Goal: Task Accomplishment & Management: Complete application form

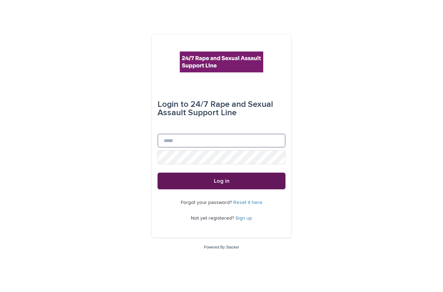
type input "**********"
click at [208, 183] on button "Log in" at bounding box center [222, 180] width 128 height 17
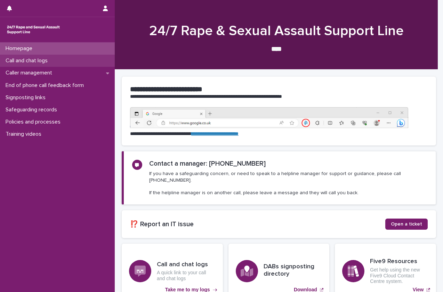
click at [64, 59] on div "Call and chat logs" at bounding box center [57, 61] width 115 height 12
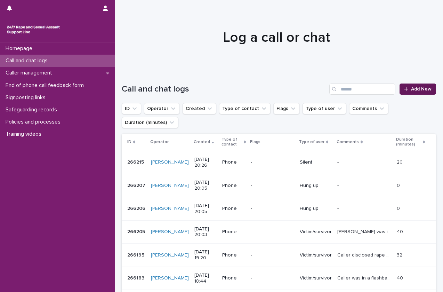
click at [416, 91] on span "Add New" at bounding box center [421, 89] width 21 height 5
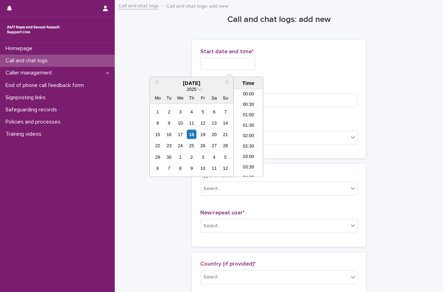
click at [232, 64] on input "text" at bounding box center [227, 64] width 55 height 12
click at [252, 130] on li "18:00" at bounding box center [249, 133] width 30 height 10
click at [242, 64] on input "**********" at bounding box center [227, 64] width 55 height 12
type input "**********"
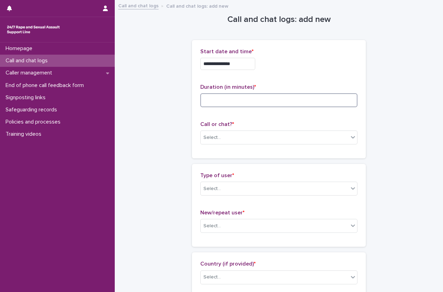
click at [264, 94] on input at bounding box center [278, 100] width 157 height 14
type input "*"
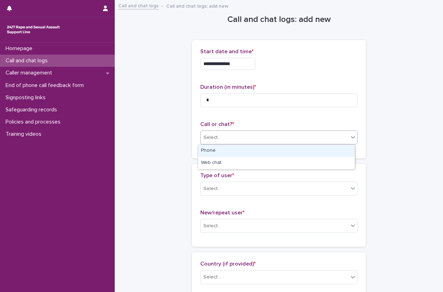
click at [250, 143] on div "Select..." at bounding box center [275, 137] width 148 height 11
click at [250, 151] on div "Phone" at bounding box center [276, 151] width 156 height 12
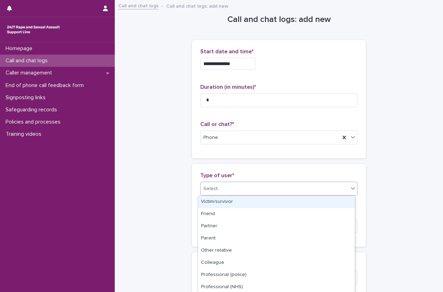
click at [243, 187] on div "Select..." at bounding box center [275, 188] width 148 height 11
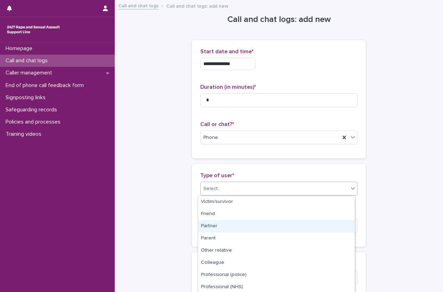
scroll to position [86, 0]
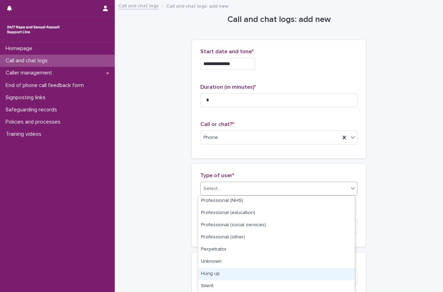
click at [231, 270] on div "Hung up" at bounding box center [276, 274] width 156 height 12
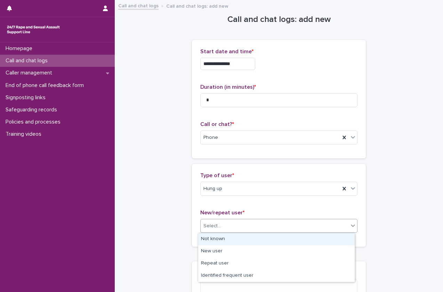
click at [266, 225] on div "Select..." at bounding box center [275, 225] width 148 height 11
click at [255, 243] on div "Not known" at bounding box center [276, 239] width 156 height 12
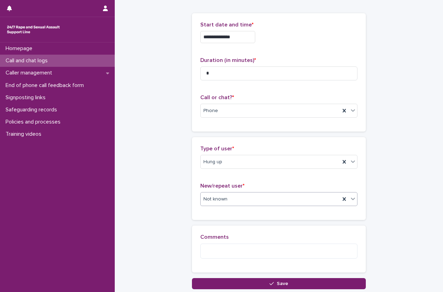
scroll to position [78, 0]
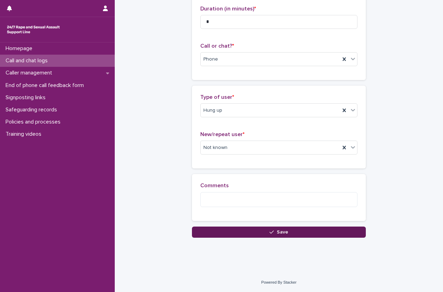
click at [238, 231] on button "Save" at bounding box center [279, 231] width 174 height 11
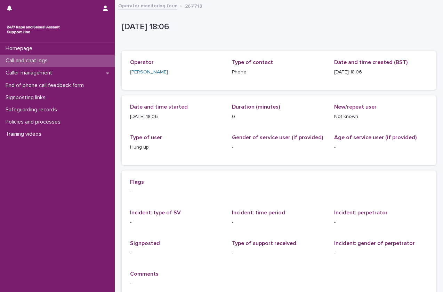
click at [72, 61] on div "Call and chat logs" at bounding box center [57, 61] width 115 height 12
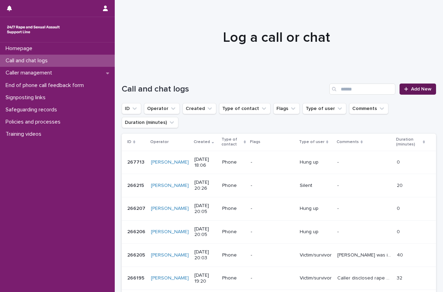
click at [418, 88] on span "Add New" at bounding box center [421, 89] width 21 height 5
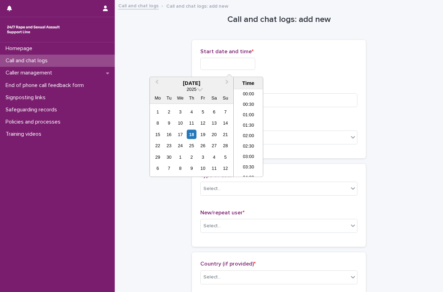
scroll to position [337, 0]
click at [225, 62] on input "text" at bounding box center [227, 64] width 55 height 12
click at [249, 131] on li "18:00" at bounding box center [249, 133] width 30 height 10
click at [247, 64] on input "**********" at bounding box center [227, 64] width 55 height 12
type input "**********"
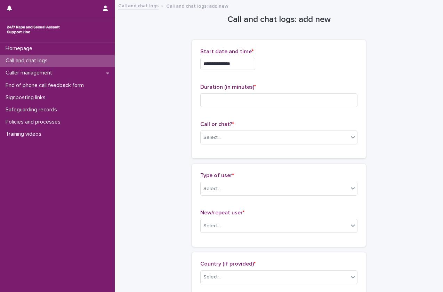
click at [236, 102] on input at bounding box center [278, 100] width 157 height 14
type input "*"
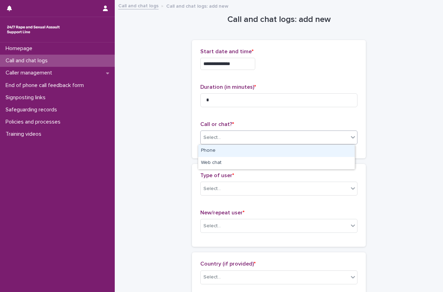
click at [223, 139] on div "Select..." at bounding box center [275, 137] width 148 height 11
click at [227, 151] on div "Phone" at bounding box center [276, 151] width 156 height 12
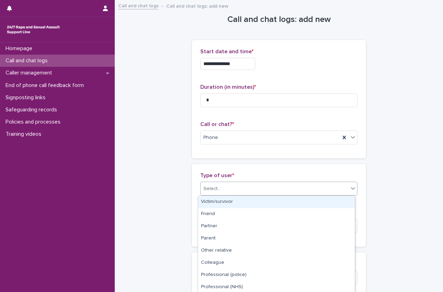
click at [221, 189] on div "Select..." at bounding box center [275, 188] width 148 height 11
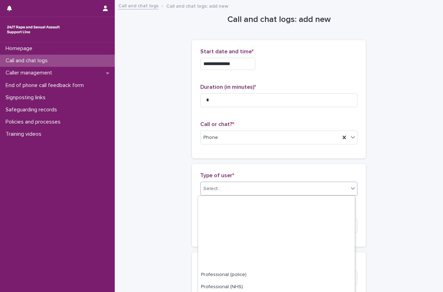
scroll to position [86, 0]
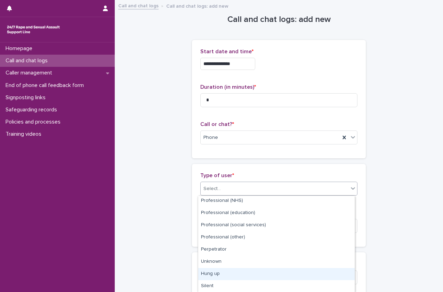
click at [229, 272] on div "Hung up" at bounding box center [276, 274] width 156 height 12
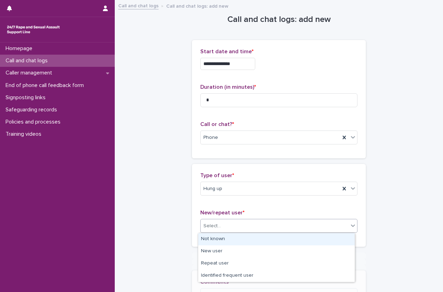
click at [263, 226] on div "Select..." at bounding box center [275, 225] width 148 height 11
click at [256, 241] on div "Not known" at bounding box center [276, 239] width 156 height 12
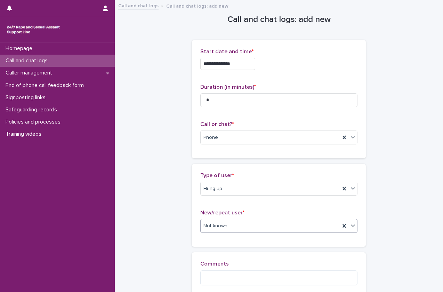
scroll to position [78, 0]
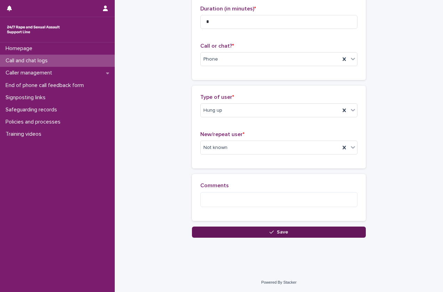
click at [242, 227] on button "Save" at bounding box center [279, 231] width 174 height 11
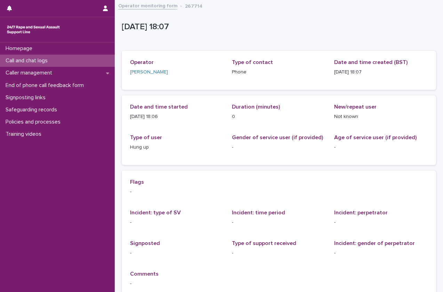
click at [83, 60] on div "Call and chat logs" at bounding box center [57, 61] width 115 height 12
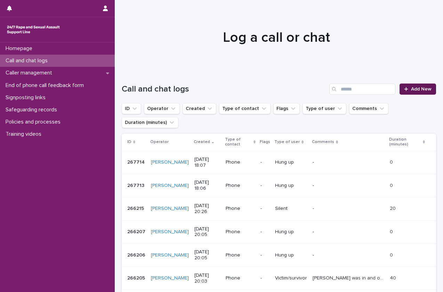
click at [411, 87] on span "Add New" at bounding box center [421, 89] width 21 height 5
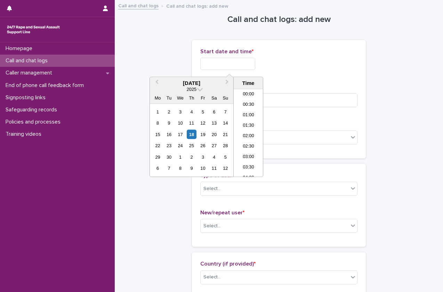
click at [240, 58] on input "text" at bounding box center [227, 64] width 55 height 12
click at [250, 132] on li "18:00" at bounding box center [249, 133] width 30 height 10
click at [244, 62] on input "**********" at bounding box center [227, 64] width 55 height 12
click at [250, 133] on li "18:00" at bounding box center [249, 133] width 30 height 10
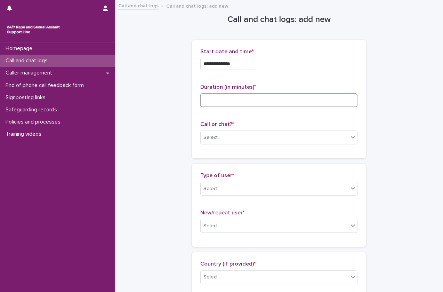
click at [258, 99] on input at bounding box center [278, 100] width 157 height 14
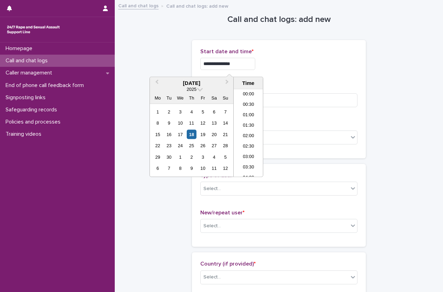
click at [244, 59] on input "**********" at bounding box center [227, 64] width 55 height 12
type input "**********"
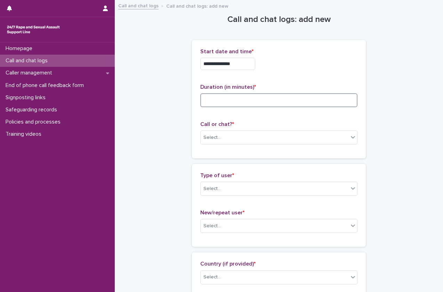
click at [279, 98] on input at bounding box center [278, 100] width 157 height 14
type input "*"
click at [235, 135] on div "Select..." at bounding box center [275, 137] width 148 height 11
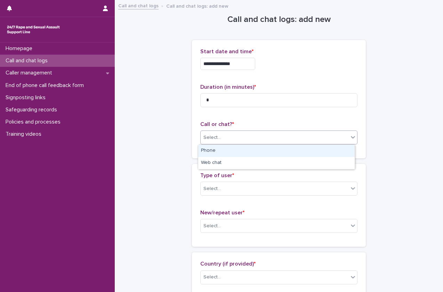
click at [231, 150] on div "Phone" at bounding box center [276, 151] width 156 height 12
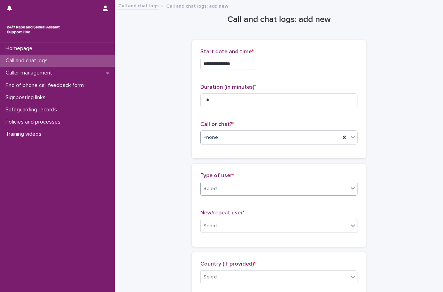
click at [223, 191] on div "Select..." at bounding box center [275, 188] width 148 height 11
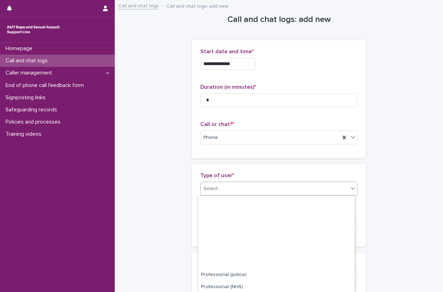
scroll to position [86, 0]
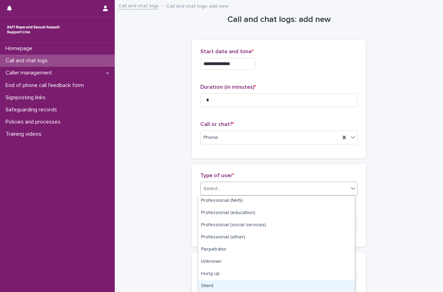
click at [219, 282] on div "Silent" at bounding box center [276, 286] width 156 height 12
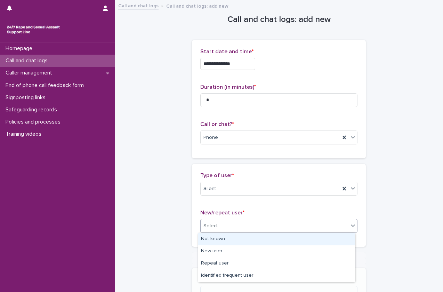
click at [241, 223] on div "Select..." at bounding box center [275, 225] width 148 height 11
click at [233, 238] on div "Not known" at bounding box center [276, 239] width 156 height 12
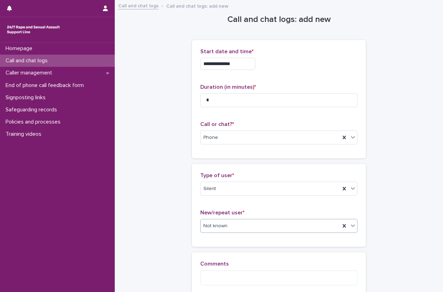
scroll to position [78, 0]
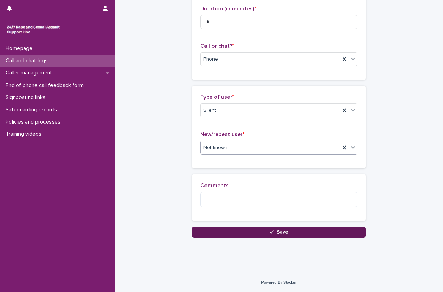
click at [242, 231] on button "Save" at bounding box center [279, 231] width 174 height 11
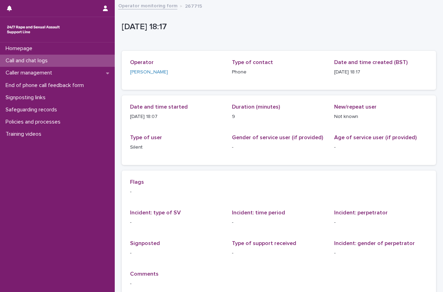
click at [73, 55] on div "Call and chat logs" at bounding box center [57, 61] width 115 height 12
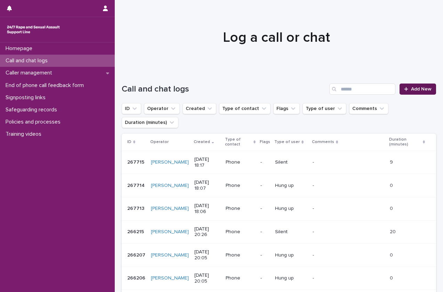
click at [412, 90] on span "Add New" at bounding box center [421, 89] width 21 height 5
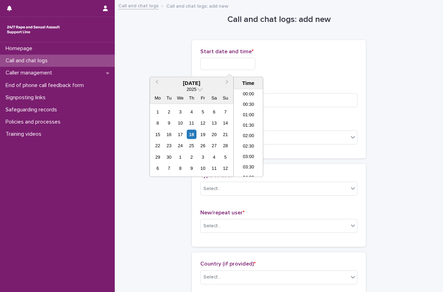
click at [252, 65] on input "text" at bounding box center [227, 64] width 55 height 12
click at [250, 134] on li "18:00" at bounding box center [249, 133] width 30 height 10
click at [249, 67] on input "**********" at bounding box center [227, 64] width 55 height 12
type input "**********"
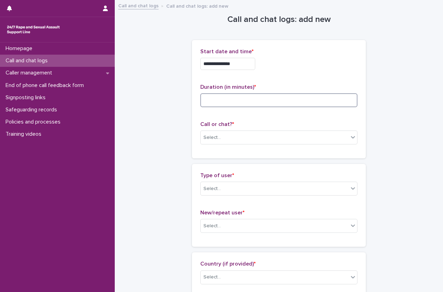
click at [289, 95] on input at bounding box center [278, 100] width 157 height 14
type input "*"
click at [241, 138] on div "Select..." at bounding box center [275, 137] width 148 height 11
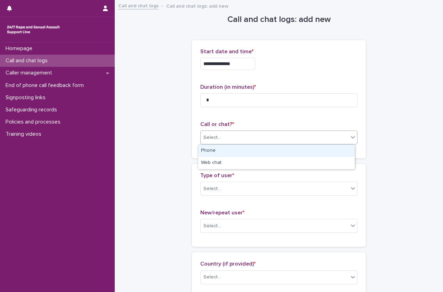
click at [233, 151] on div "Phone" at bounding box center [276, 151] width 156 height 12
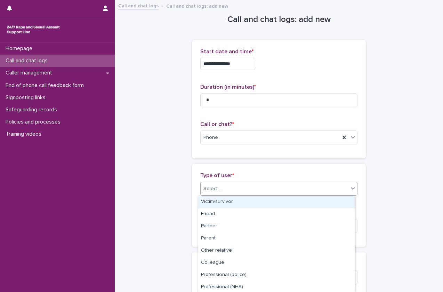
click at [220, 194] on div "Select..." at bounding box center [275, 188] width 148 height 11
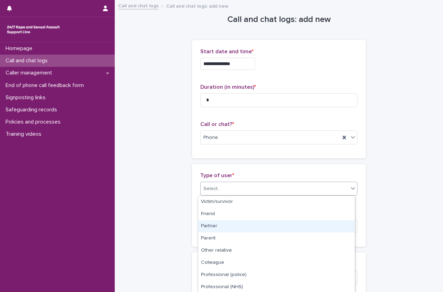
scroll to position [86, 0]
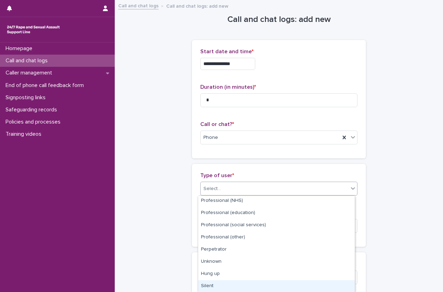
click at [206, 285] on div "Silent" at bounding box center [276, 286] width 156 height 12
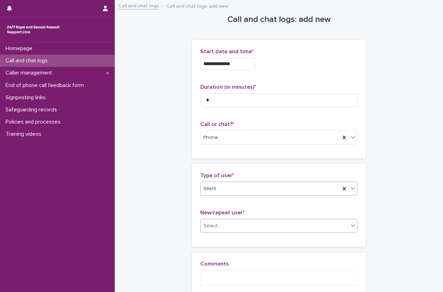
click at [235, 225] on div "Select..." at bounding box center [275, 225] width 148 height 11
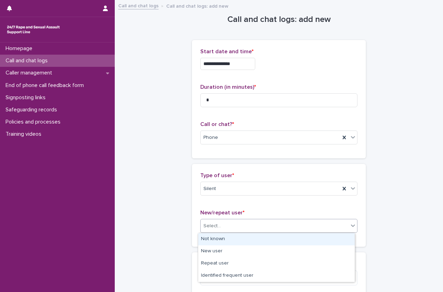
click at [226, 238] on div "Not known" at bounding box center [276, 239] width 156 height 12
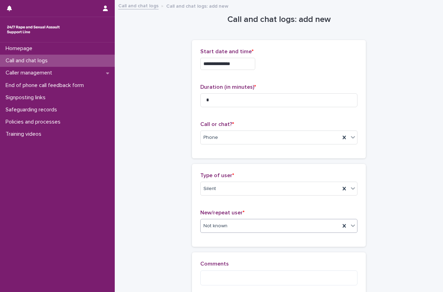
scroll to position [78, 0]
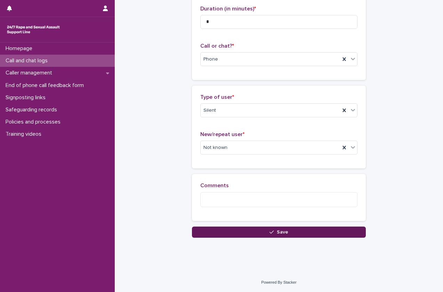
click at [233, 235] on button "Save" at bounding box center [279, 231] width 174 height 11
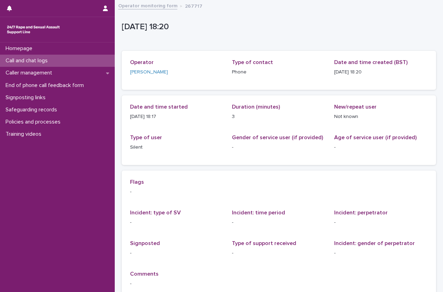
click at [65, 65] on div "Call and chat logs" at bounding box center [57, 61] width 115 height 12
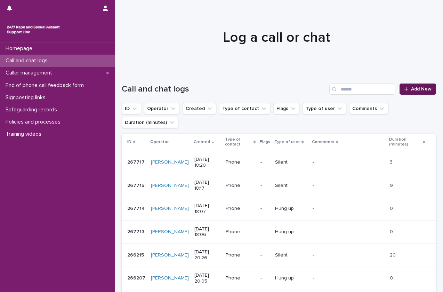
click at [412, 87] on span "Add New" at bounding box center [421, 89] width 21 height 5
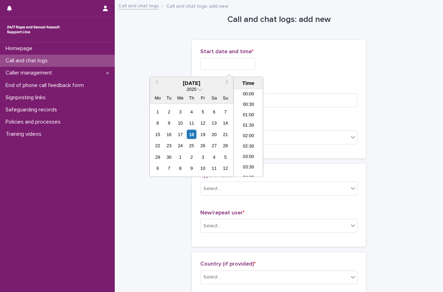
scroll to position [337, 0]
click at [248, 61] on input "text" at bounding box center [227, 64] width 55 height 12
click at [253, 132] on li "18:00" at bounding box center [249, 133] width 30 height 10
click at [251, 58] on input "**********" at bounding box center [227, 64] width 55 height 12
type input "**********"
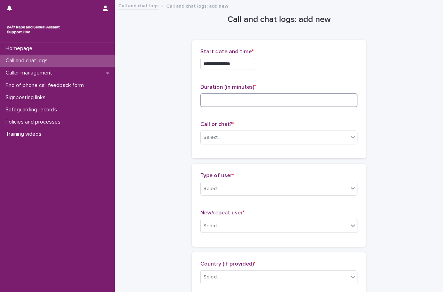
click at [289, 94] on input at bounding box center [278, 100] width 157 height 14
type input "*"
type input "**"
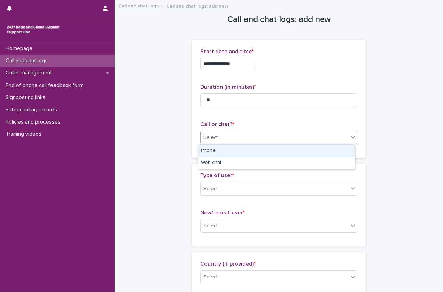
click at [255, 139] on div "Select..." at bounding box center [275, 137] width 148 height 11
click at [241, 154] on div "Phone" at bounding box center [276, 151] width 156 height 12
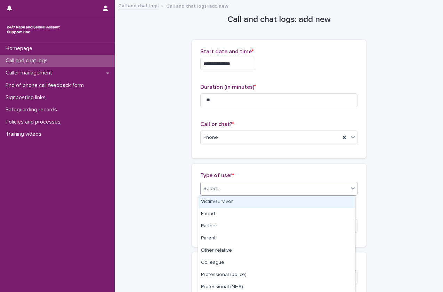
click at [228, 193] on div "Select..." at bounding box center [275, 188] width 148 height 11
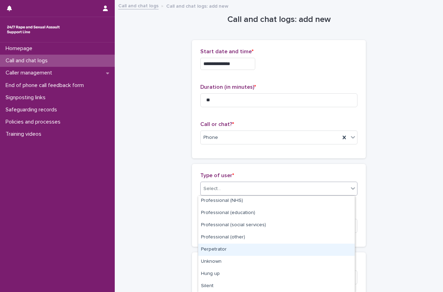
scroll to position [0, 0]
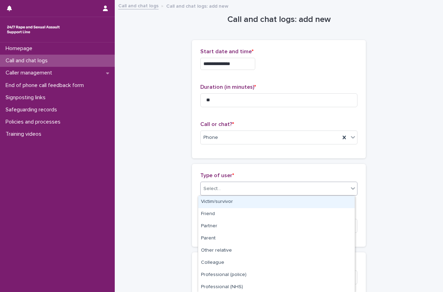
click at [244, 202] on div "Victim/survivor" at bounding box center [276, 202] width 156 height 12
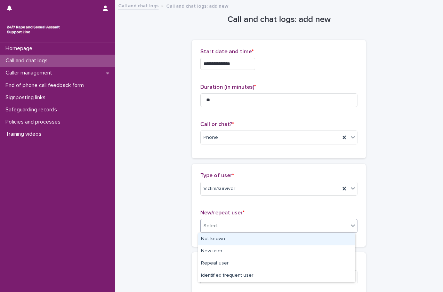
click at [226, 219] on div "Select..." at bounding box center [278, 226] width 157 height 14
click at [217, 241] on div "Not known" at bounding box center [276, 239] width 156 height 12
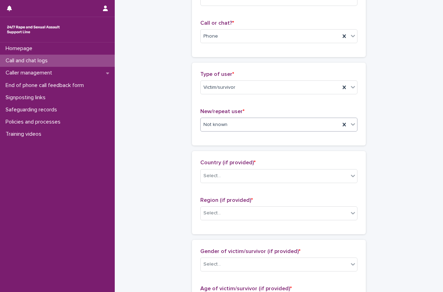
scroll to position [103, 0]
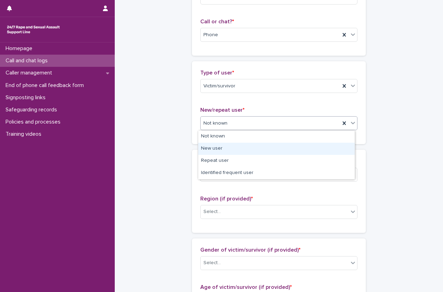
drag, startPoint x: 271, startPoint y: 126, endPoint x: 258, endPoint y: 147, distance: 25.6
click at [258, 147] on body "**********" at bounding box center [221, 146] width 443 height 292
click at [258, 147] on div "New user" at bounding box center [276, 149] width 156 height 12
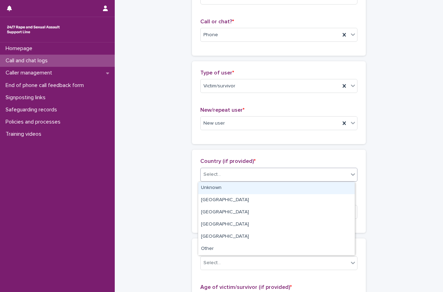
click at [244, 173] on div "Select..." at bounding box center [275, 174] width 148 height 11
click at [237, 188] on div "Unknown" at bounding box center [276, 188] width 156 height 12
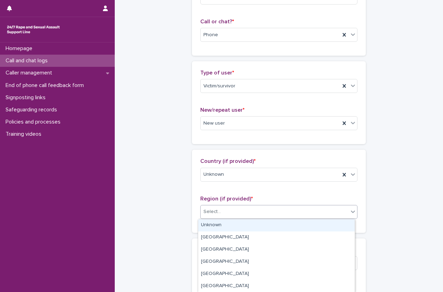
drag, startPoint x: 226, startPoint y: 212, endPoint x: 223, endPoint y: 225, distance: 12.6
click at [223, 225] on body "**********" at bounding box center [221, 146] width 443 height 292
click at [223, 225] on div "Unknown" at bounding box center [276, 225] width 156 height 12
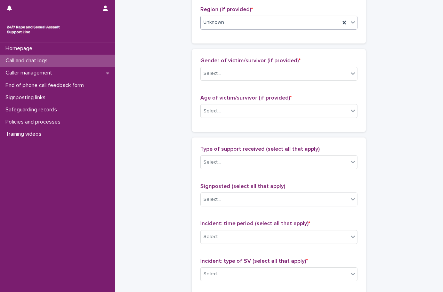
scroll to position [292, 0]
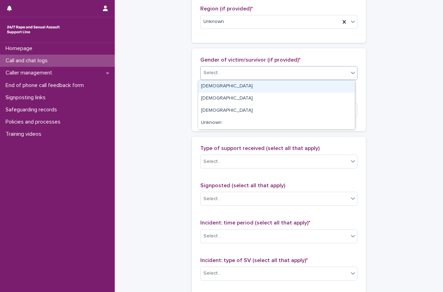
click at [307, 70] on div "Select..." at bounding box center [275, 72] width 148 height 11
click at [292, 87] on div "Female" at bounding box center [276, 86] width 156 height 12
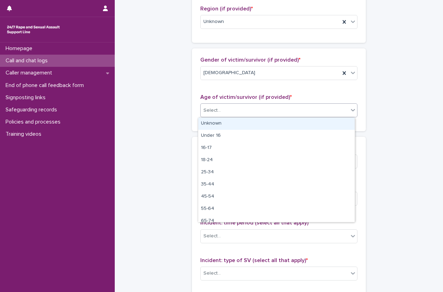
click at [275, 114] on div "Select..." at bounding box center [275, 110] width 148 height 11
click at [269, 127] on div "Unknown" at bounding box center [276, 124] width 156 height 12
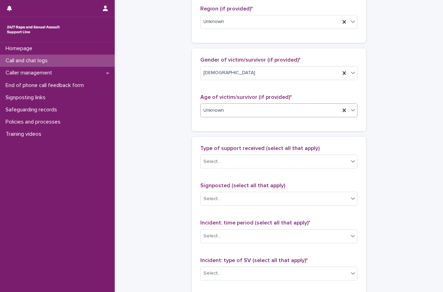
scroll to position [394, 0]
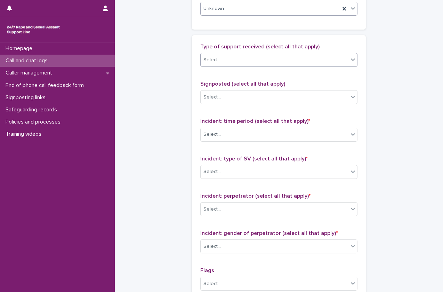
click at [297, 64] on div "Select..." at bounding box center [275, 59] width 148 height 11
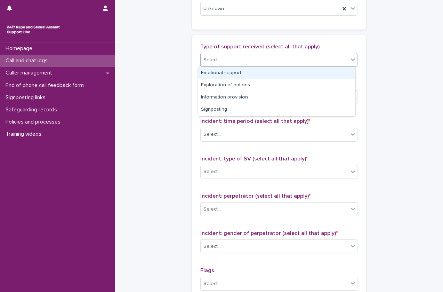
click at [294, 70] on div "Emotional support" at bounding box center [276, 73] width 156 height 12
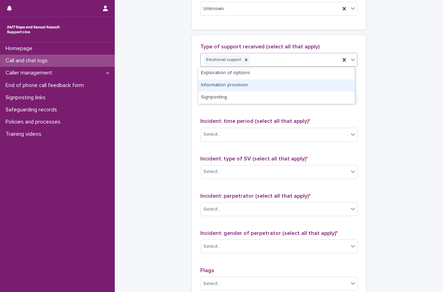
drag, startPoint x: 312, startPoint y: 59, endPoint x: 289, endPoint y: 89, distance: 38.4
click at [289, 89] on body "**********" at bounding box center [221, 146] width 443 height 292
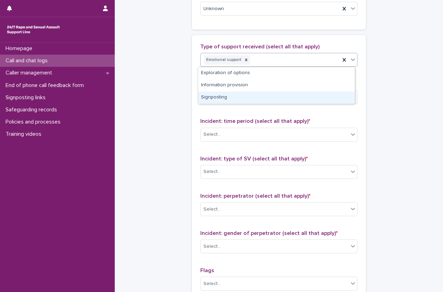
click at [285, 94] on div "Signposting" at bounding box center [276, 97] width 156 height 12
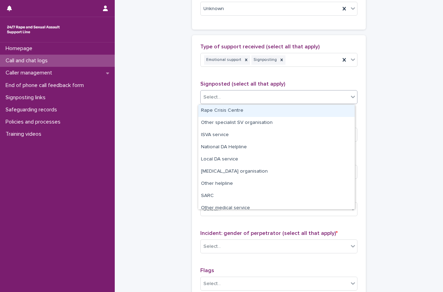
click at [301, 91] on div "Select..." at bounding box center [275, 96] width 148 height 11
click at [290, 110] on div "Rape Crisis Centre" at bounding box center [276, 111] width 156 height 12
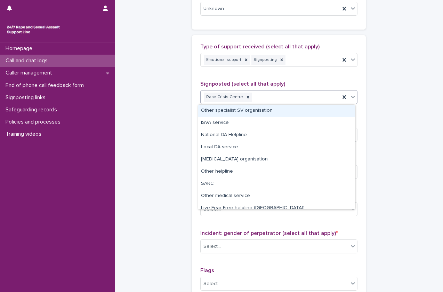
click at [307, 98] on div "Rape Crisis Centre" at bounding box center [270, 97] width 139 height 12
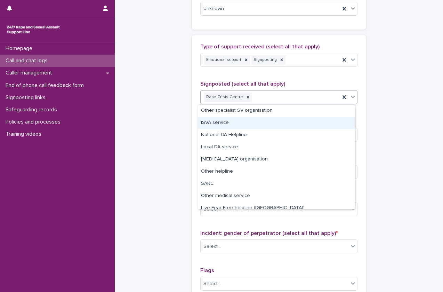
click at [287, 125] on div "ISVA service" at bounding box center [276, 123] width 156 height 12
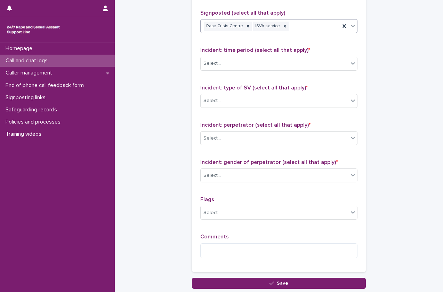
scroll to position [465, 0]
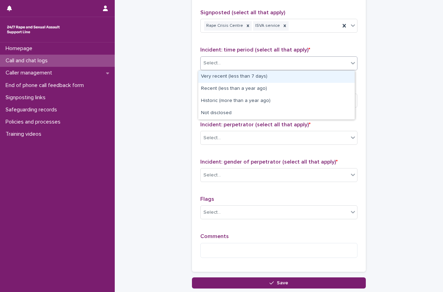
click at [322, 69] on div "Select..." at bounding box center [278, 63] width 157 height 14
drag, startPoint x: 311, startPoint y: 84, endPoint x: 317, endPoint y: 75, distance: 10.4
click at [317, 75] on div "Very recent (less than 7 days)" at bounding box center [276, 77] width 156 height 12
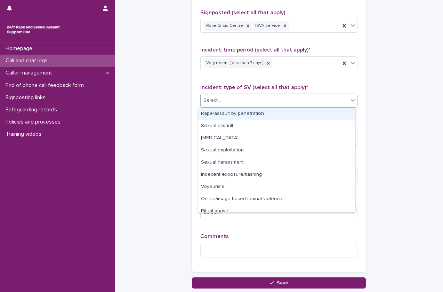
click at [300, 101] on div "Select..." at bounding box center [275, 100] width 148 height 11
click at [293, 114] on div "Rape/assault by penetration" at bounding box center [276, 114] width 156 height 12
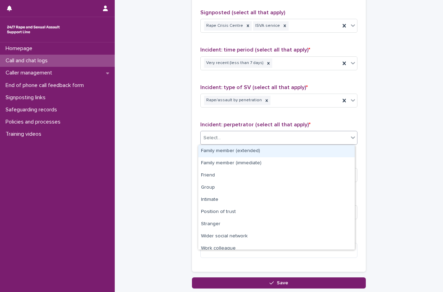
click at [277, 141] on div "Select..." at bounding box center [275, 137] width 148 height 11
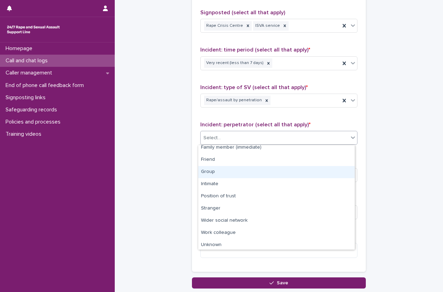
scroll to position [0, 0]
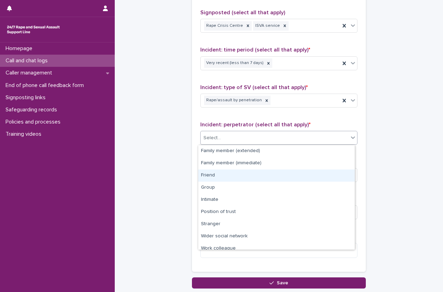
click at [270, 171] on div "Friend" at bounding box center [276, 175] width 156 height 12
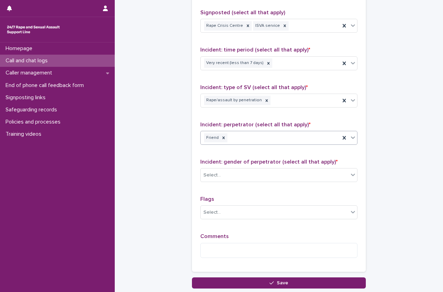
scroll to position [481, 0]
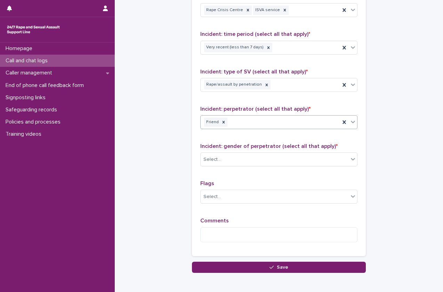
click at [270, 171] on div "Incident: gender of perpetrator (select all that apply) * Select..." at bounding box center [278, 157] width 157 height 29
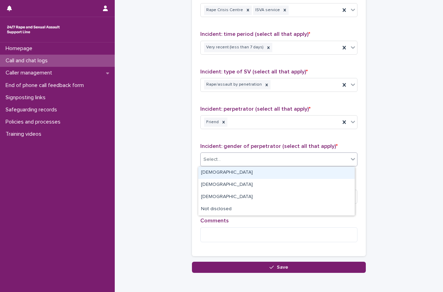
click at [278, 164] on div "Select..." at bounding box center [275, 159] width 148 height 11
click at [273, 174] on div "Male" at bounding box center [276, 173] width 156 height 12
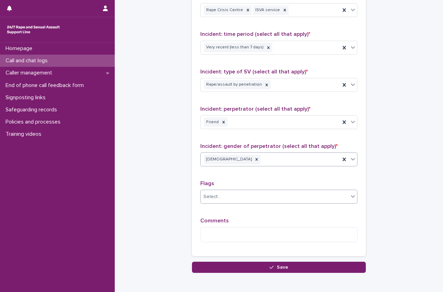
click at [262, 195] on div "Select..." at bounding box center [275, 196] width 148 height 11
drag, startPoint x: 190, startPoint y: 219, endPoint x: 219, endPoint y: 239, distance: 34.9
click at [219, 239] on div "Type of support received (select all that apply) Emotional support Signposting …" at bounding box center [279, 102] width 174 height 308
click at [219, 239] on textarea at bounding box center [278, 234] width 157 height 15
type textarea "*"
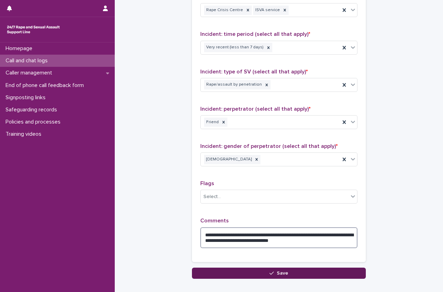
type textarea "**********"
click at [230, 273] on button "Save" at bounding box center [279, 272] width 174 height 11
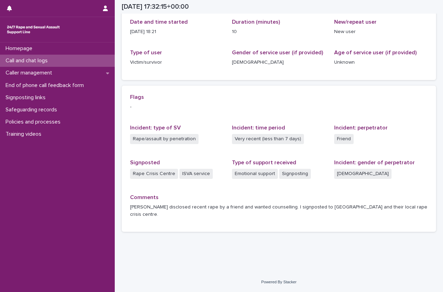
scroll to position [78, 0]
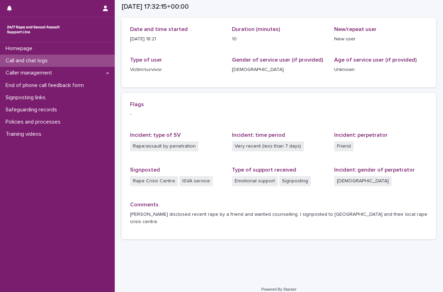
click at [34, 58] on p "Call and chat logs" at bounding box center [28, 60] width 50 height 7
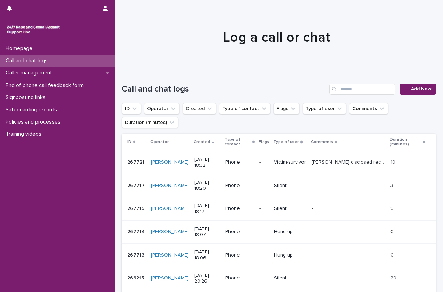
click at [89, 61] on div "Call and chat logs" at bounding box center [57, 61] width 115 height 12
click at [415, 89] on span "Add New" at bounding box center [421, 89] width 21 height 5
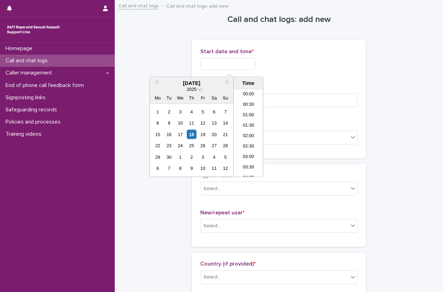
scroll to position [347, 0]
click at [255, 62] on input "text" at bounding box center [227, 64] width 55 height 12
click at [252, 120] on li "18:00" at bounding box center [249, 123] width 30 height 10
click at [245, 64] on input "**********" at bounding box center [227, 64] width 55 height 12
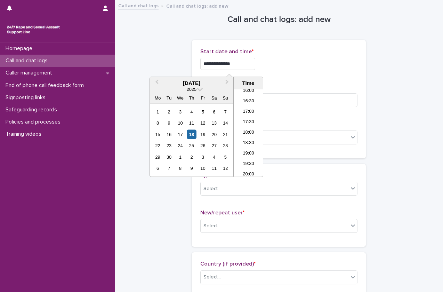
type input "**********"
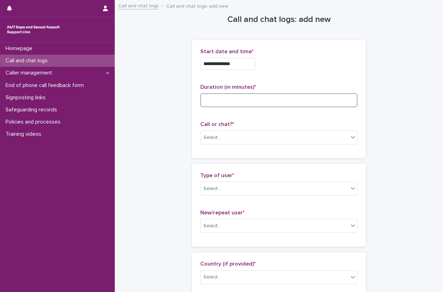
click at [276, 99] on input at bounding box center [278, 100] width 157 height 14
type input "*"
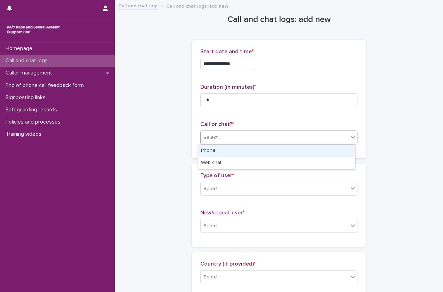
click at [253, 131] on div "Select..." at bounding box center [278, 137] width 157 height 14
click at [239, 153] on div "Phone" at bounding box center [276, 151] width 156 height 12
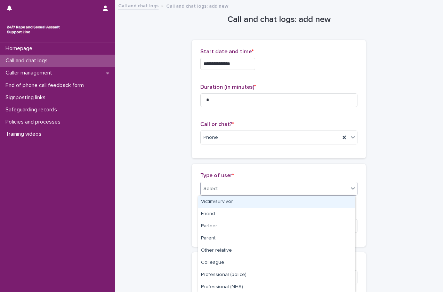
click at [227, 189] on div "Select..." at bounding box center [275, 188] width 148 height 11
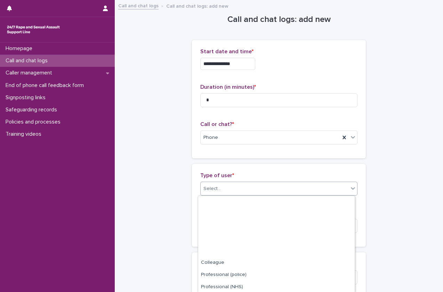
scroll to position [86, 0]
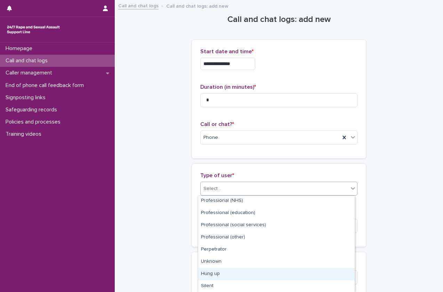
click at [215, 271] on div "Hung up" at bounding box center [276, 274] width 156 height 12
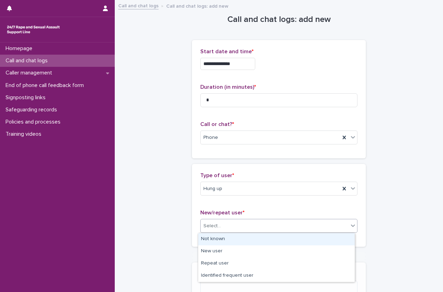
click at [243, 229] on div "Select..." at bounding box center [275, 225] width 148 height 11
click at [235, 240] on div "Not known" at bounding box center [276, 239] width 156 height 12
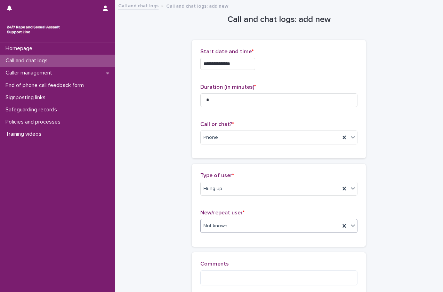
scroll to position [78, 0]
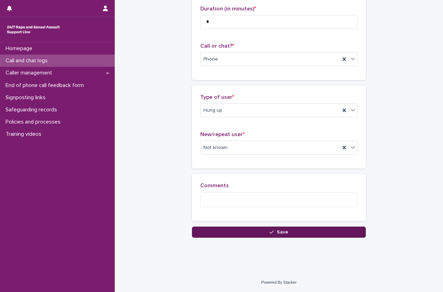
click at [254, 233] on button "Save" at bounding box center [279, 231] width 174 height 11
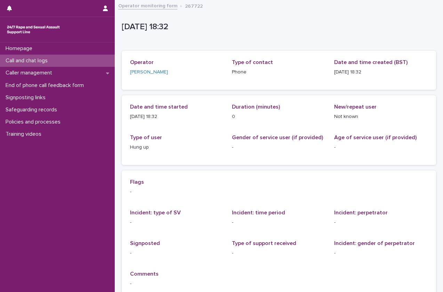
click at [72, 56] on div "Call and chat logs" at bounding box center [57, 61] width 115 height 12
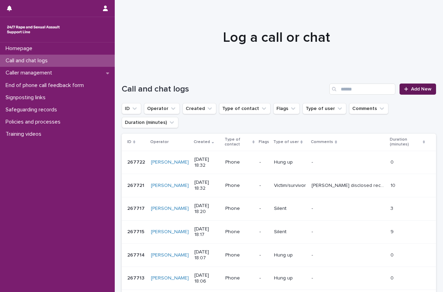
click at [405, 88] on div at bounding box center [407, 89] width 7 height 5
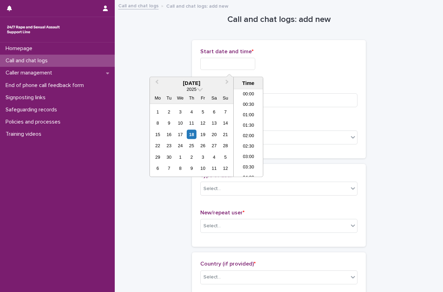
scroll to position [347, 0]
click at [246, 58] on input "text" at bounding box center [227, 64] width 55 height 12
click at [255, 132] on li "18:30" at bounding box center [249, 133] width 30 height 10
click at [252, 67] on input "**********" at bounding box center [227, 64] width 55 height 12
type input "**********"
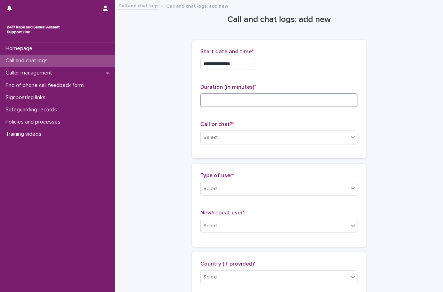
click at [279, 102] on input at bounding box center [278, 100] width 157 height 14
type input "*"
click at [257, 103] on input at bounding box center [278, 100] width 157 height 14
type input "*"
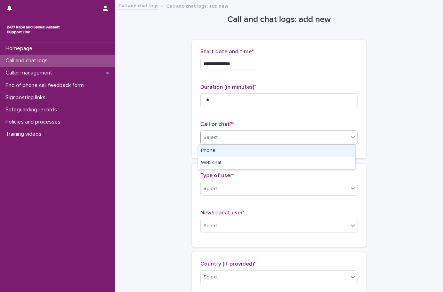
click at [249, 132] on div "Select..." at bounding box center [275, 137] width 148 height 11
click at [235, 152] on div "Phone" at bounding box center [276, 151] width 156 height 12
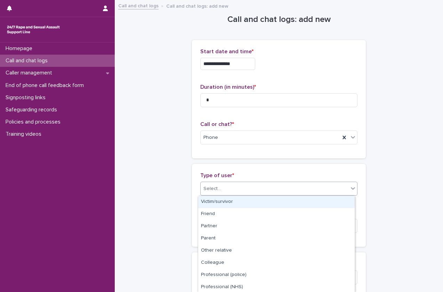
click at [226, 189] on div "Select..." at bounding box center [275, 188] width 148 height 11
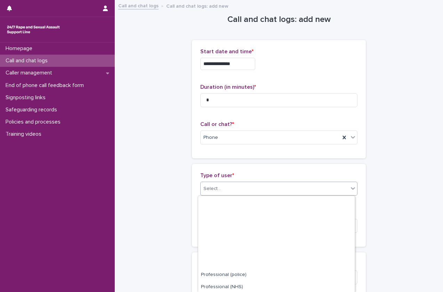
scroll to position [86, 0]
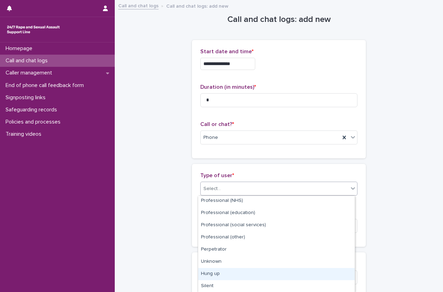
click at [232, 270] on div "Hung up" at bounding box center [276, 274] width 156 height 12
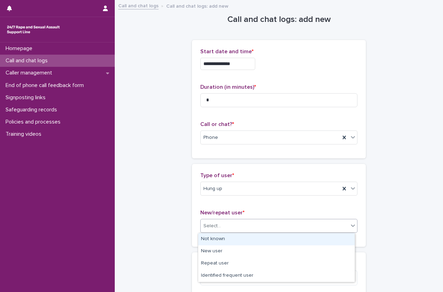
click at [267, 231] on div "Select..." at bounding box center [275, 225] width 148 height 11
click at [258, 241] on div "Not known" at bounding box center [276, 239] width 156 height 12
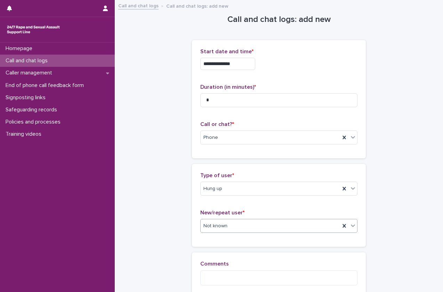
scroll to position [78, 0]
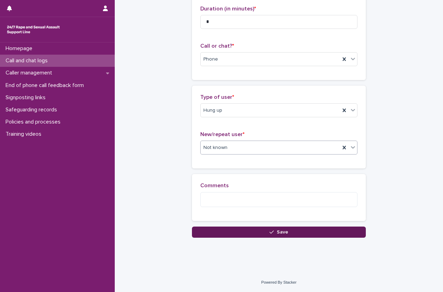
click at [282, 227] on button "Save" at bounding box center [279, 231] width 174 height 11
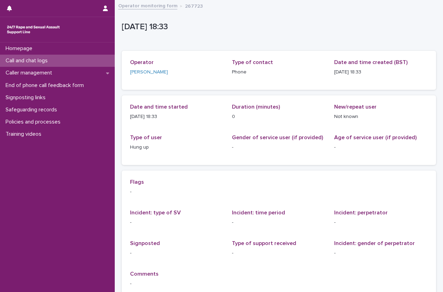
click at [84, 63] on div "Call and chat logs" at bounding box center [57, 61] width 115 height 12
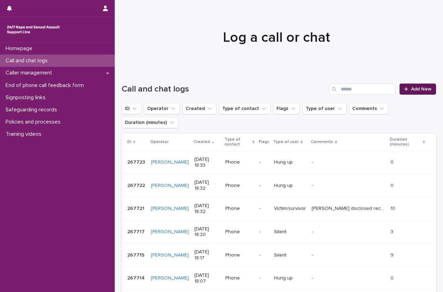
click at [404, 90] on icon at bounding box center [406, 89] width 4 height 4
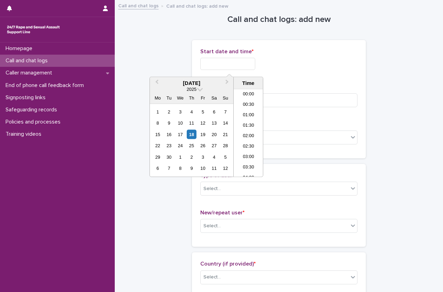
scroll to position [347, 0]
click at [253, 60] on input "text" at bounding box center [227, 64] width 55 height 12
click at [247, 123] on li "18:00" at bounding box center [249, 123] width 30 height 10
click at [250, 66] on input "**********" at bounding box center [227, 64] width 55 height 12
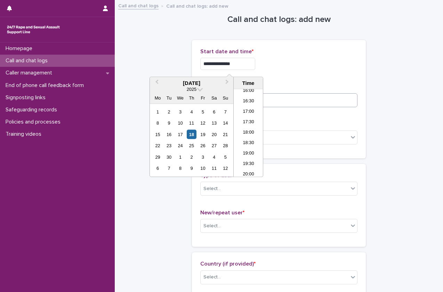
type input "**********"
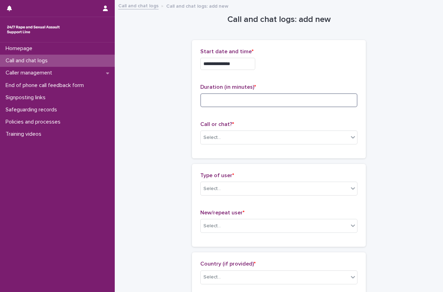
click at [281, 99] on input at bounding box center [278, 100] width 157 height 14
type input "*"
